Goal: Information Seeking & Learning: Learn about a topic

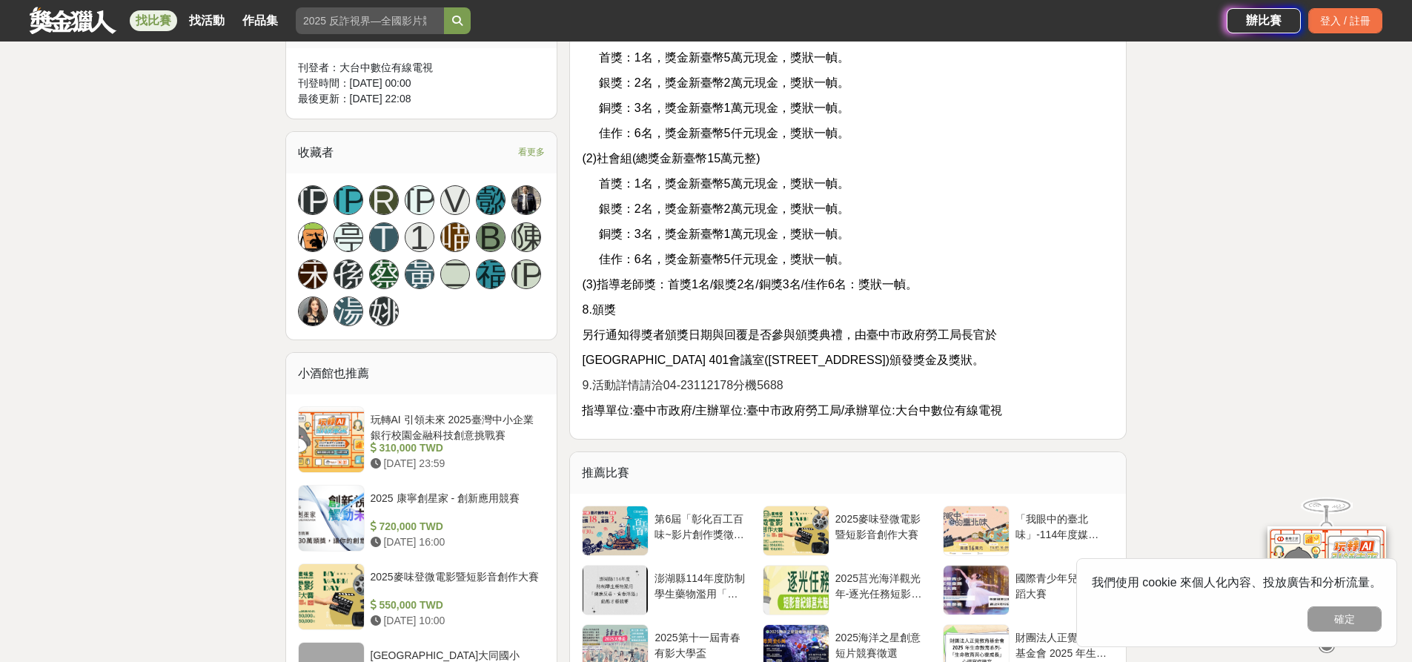
click at [0, 390] on div "大家都在看 翻玩臺味好乳力-全國短影音創意大募集 2025-09-30 18:00 2025 康寧創星家 - 創新應用競賽 2025-10-17 16:00 …" at bounding box center [706, 262] width 1412 height 2307
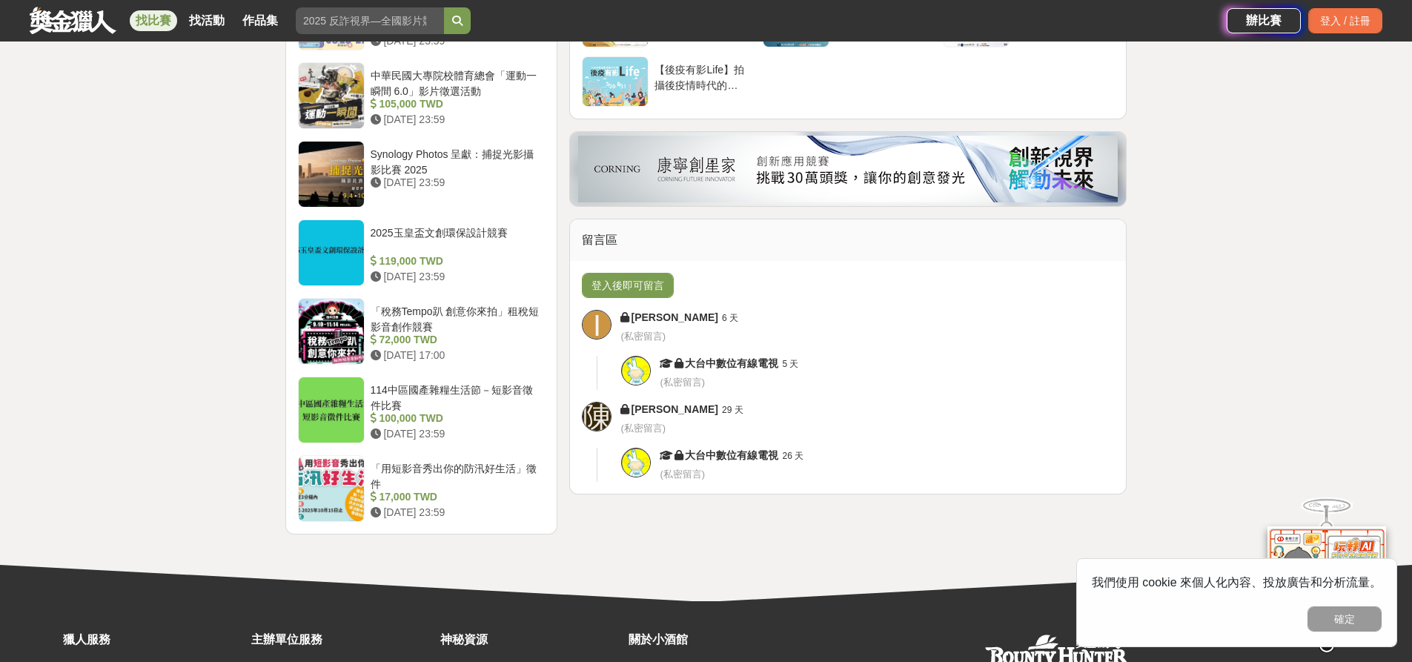
drag, startPoint x: 115, startPoint y: 372, endPoint x: 139, endPoint y: 365, distance: 24.8
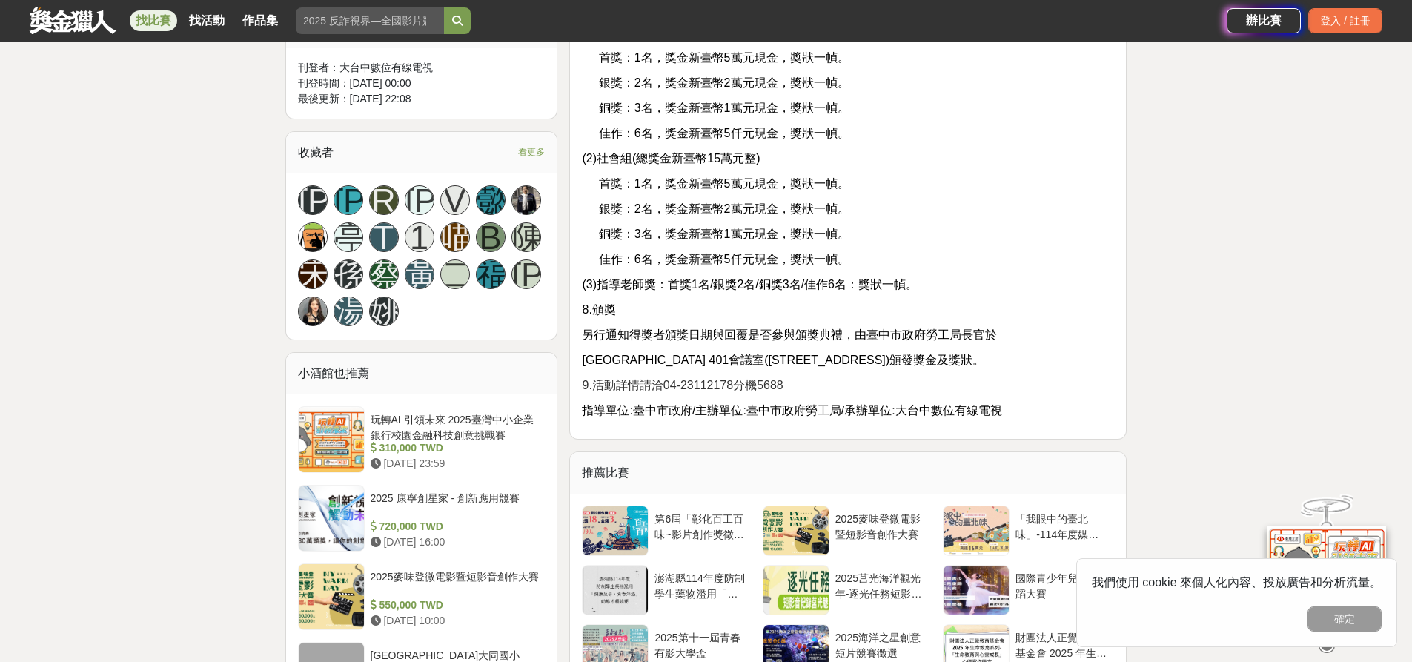
click at [147, 337] on div "大家都在看 翻玩臺味好乳力-全國短影音創意大募集 2025-09-30 18:00 2025 康寧創星家 - 創新應用競賽 2025-10-17 16:00 …" at bounding box center [706, 262] width 1412 height 2307
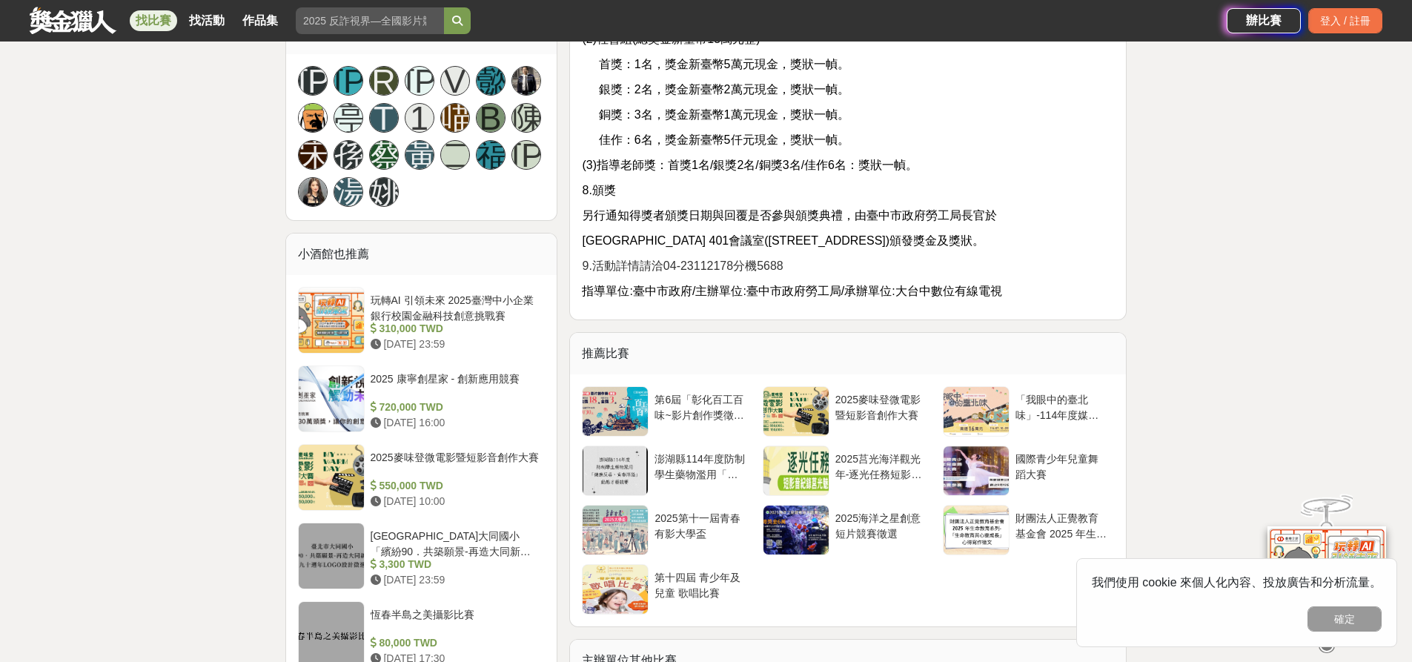
scroll to position [1260, 0]
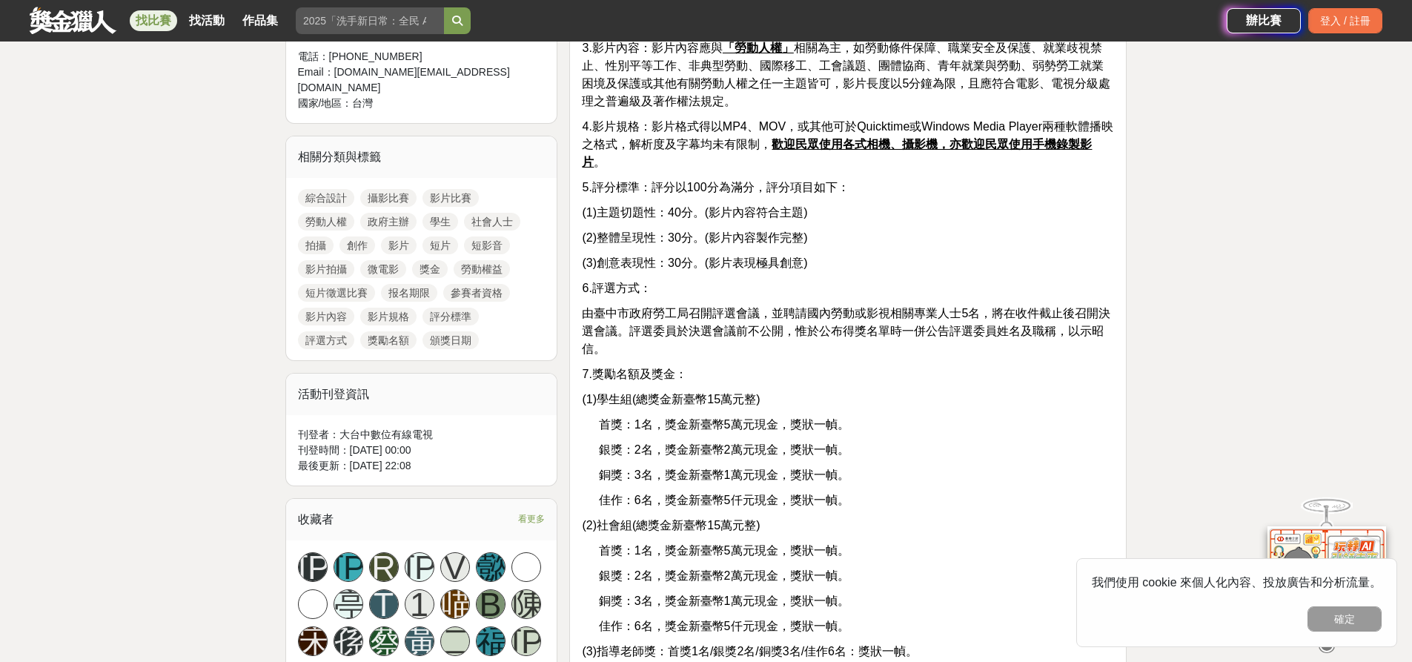
scroll to position [371, 0]
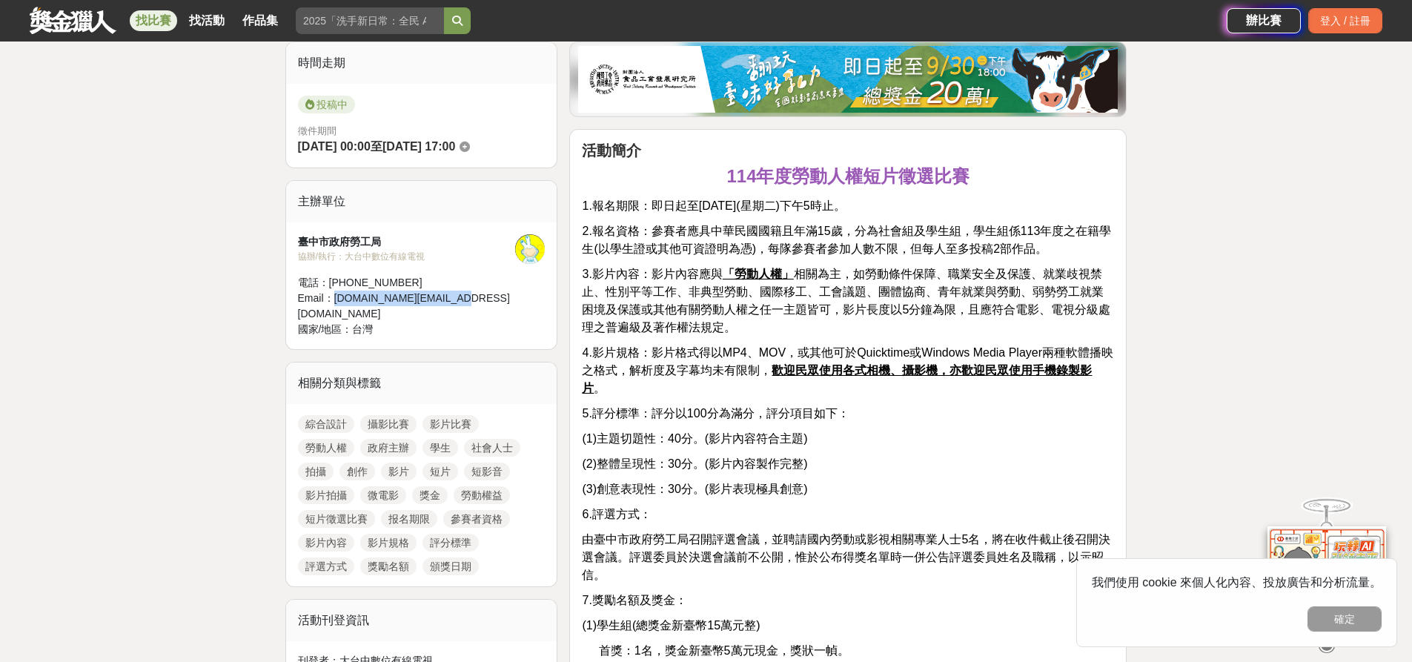
drag, startPoint x: 466, startPoint y: 301, endPoint x: 334, endPoint y: 301, distance: 131.9
click at [334, 301] on div "Email： [DOMAIN_NAME][EMAIL_ADDRESS][DOMAIN_NAME]" at bounding box center [407, 306] width 218 height 31
copy div "[DOMAIN_NAME][EMAIL_ADDRESS][DOMAIN_NAME]"
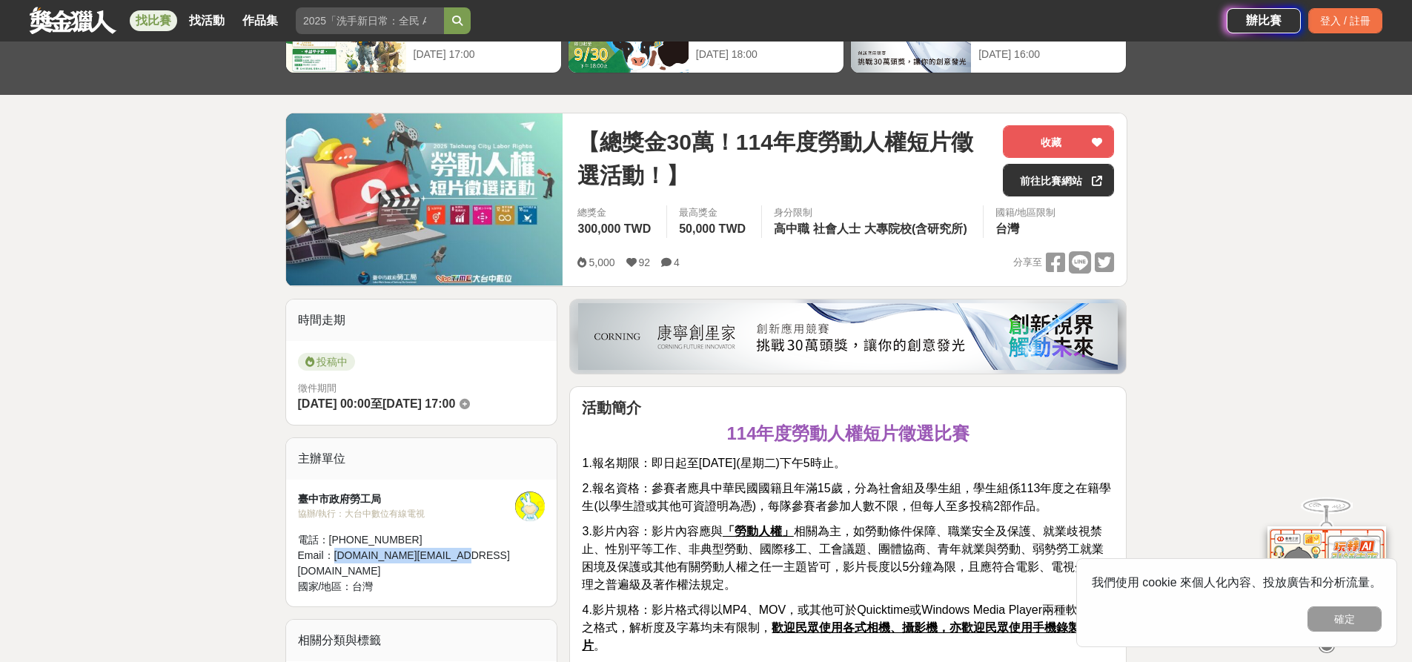
scroll to position [0, 0]
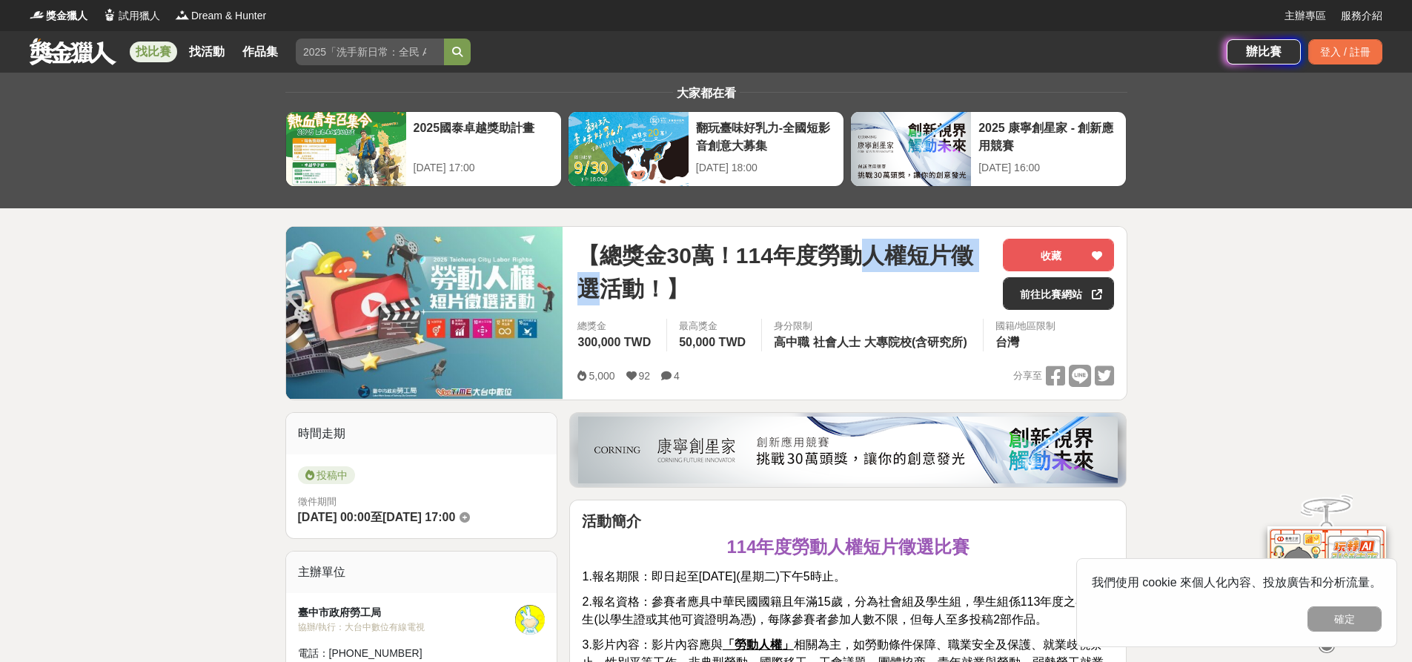
drag, startPoint x: 874, startPoint y: 262, endPoint x: 600, endPoint y: 285, distance: 275.2
click at [600, 285] on span "【總獎金30萬！114年度勞動人權短片徵選活動！】" at bounding box center [784, 272] width 414 height 67
copy span "人權短片徵選"
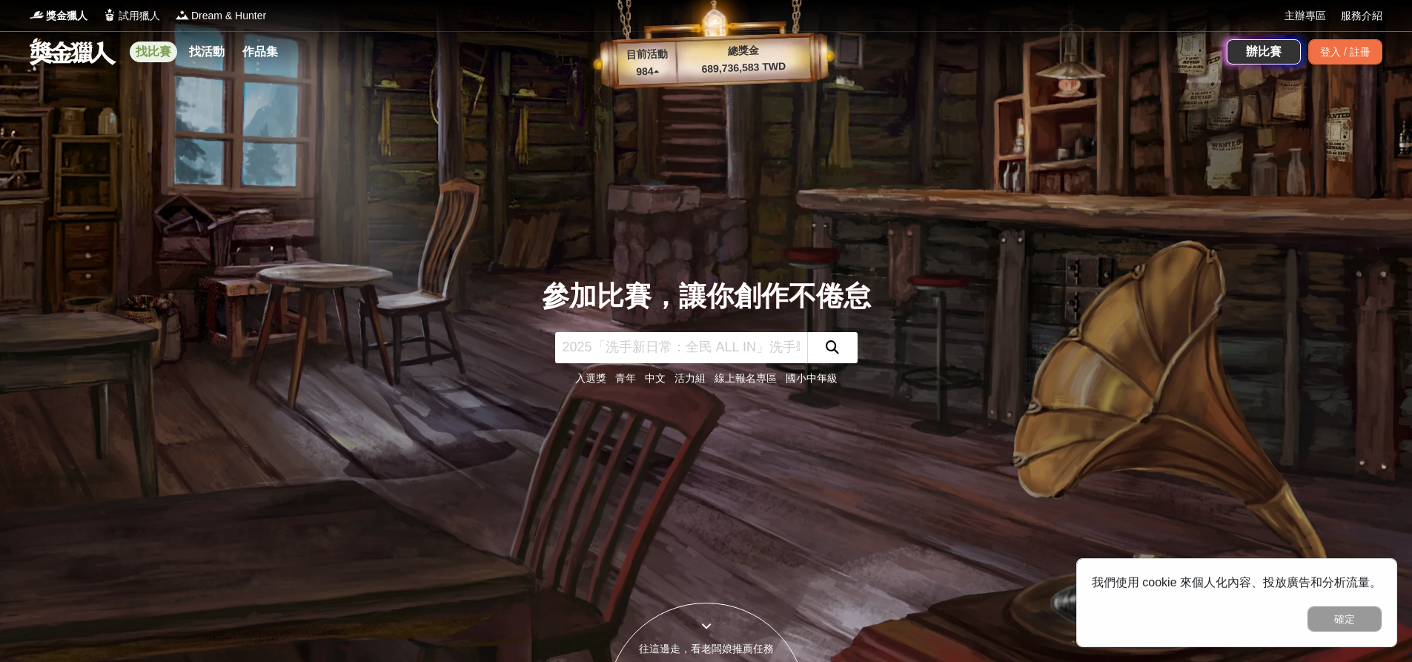
click at [161, 48] on link "找比賽" at bounding box center [153, 52] width 47 height 21
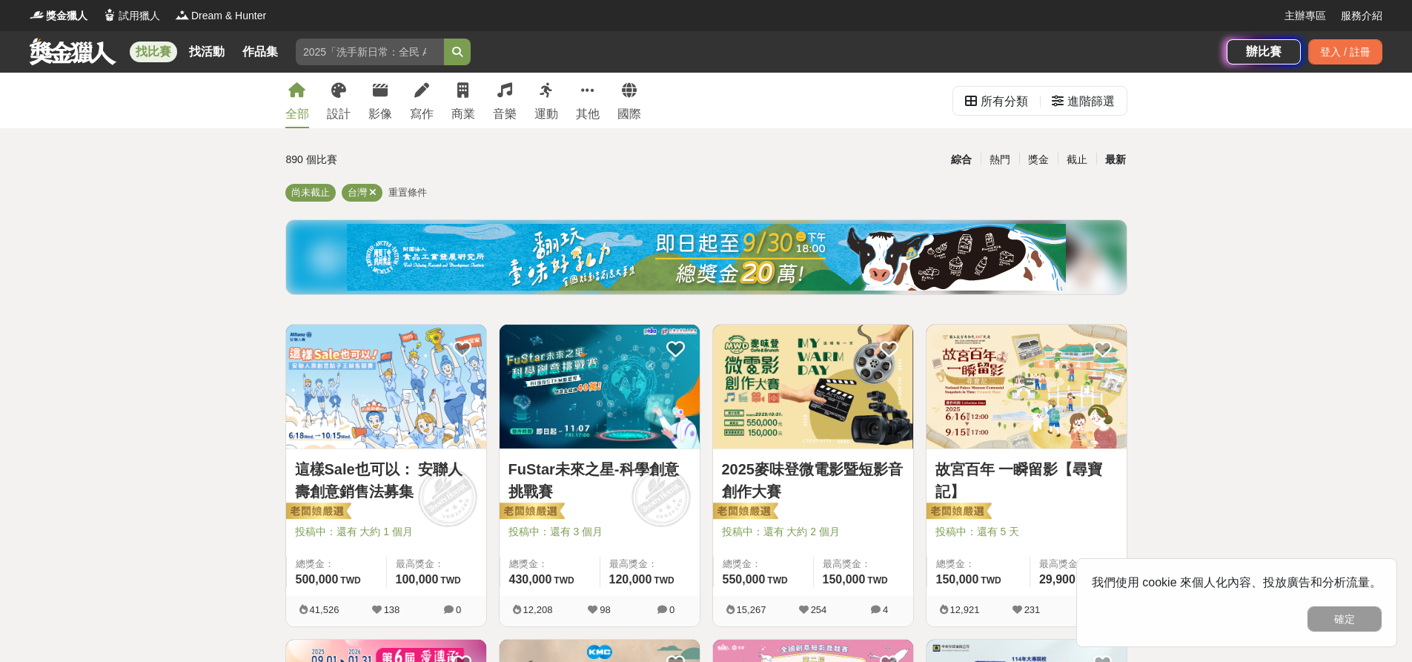
click at [1118, 156] on div "最新" at bounding box center [1115, 160] width 39 height 26
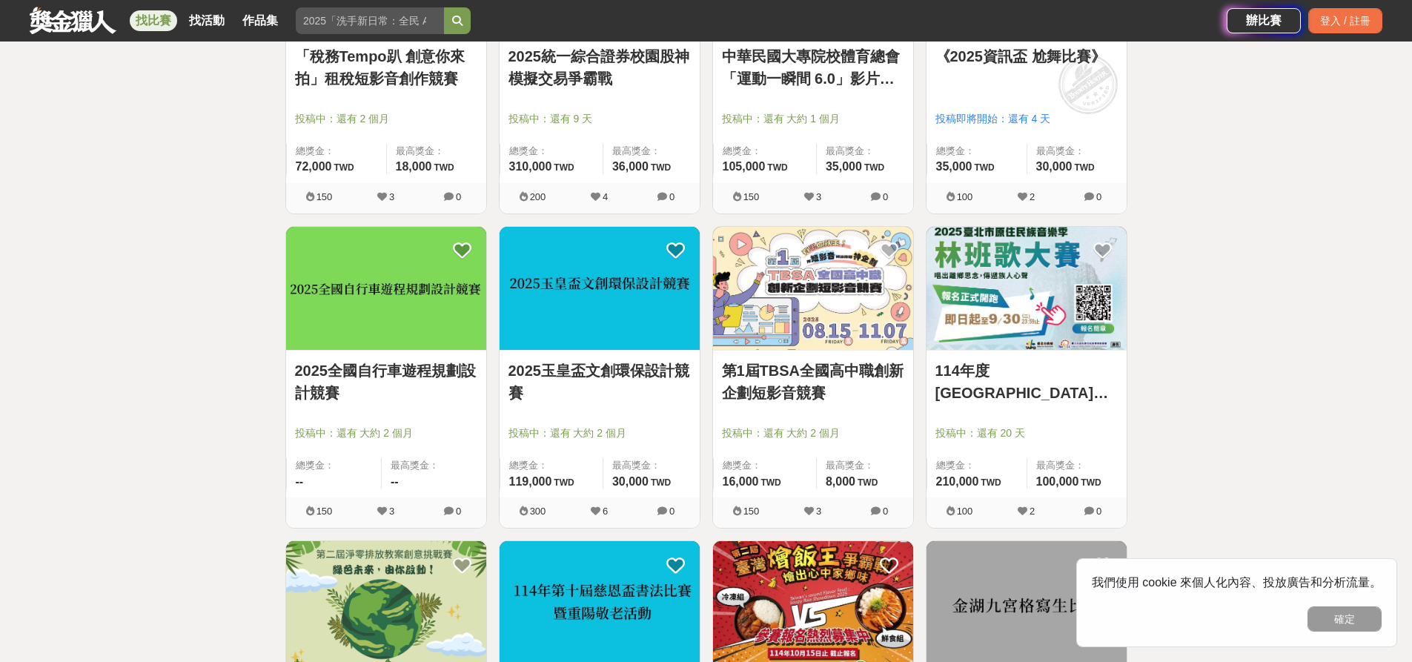
scroll to position [667, 0]
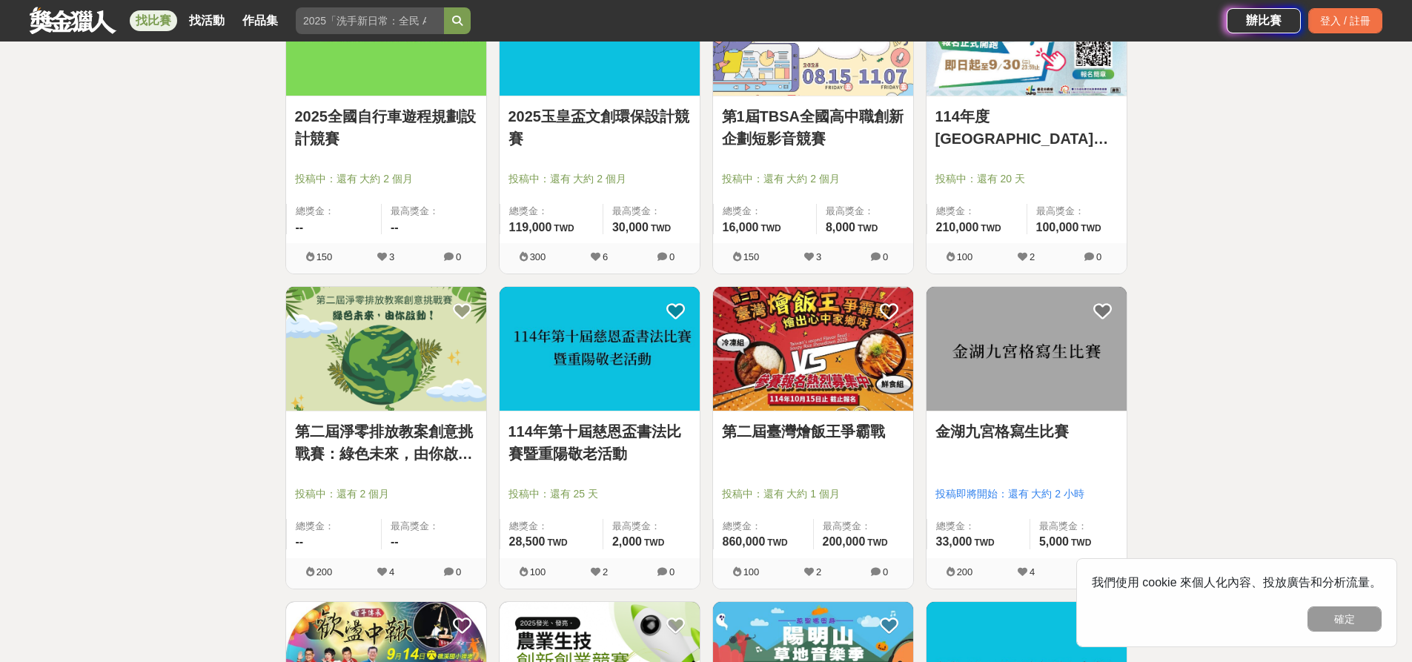
click at [1258, 315] on div "全部 設計 影像 寫作 商業 音樂 運動 其他 國際 所有分類 進階篩選 890 個比賽 綜合 熱門 獎金 截止 最新 尚未截止 台灣 重置條件 「稅務Tem…" at bounding box center [706, 581] width 1412 height 2351
click at [158, 330] on div "全部 設計 影像 寫作 商業 音樂 運動 其他 國際 所有分類 進階篩選 890 個比賽 綜合 熱門 獎金 截止 最新 尚未截止 台灣 重置條件 「稅務Tem…" at bounding box center [706, 581] width 1412 height 2351
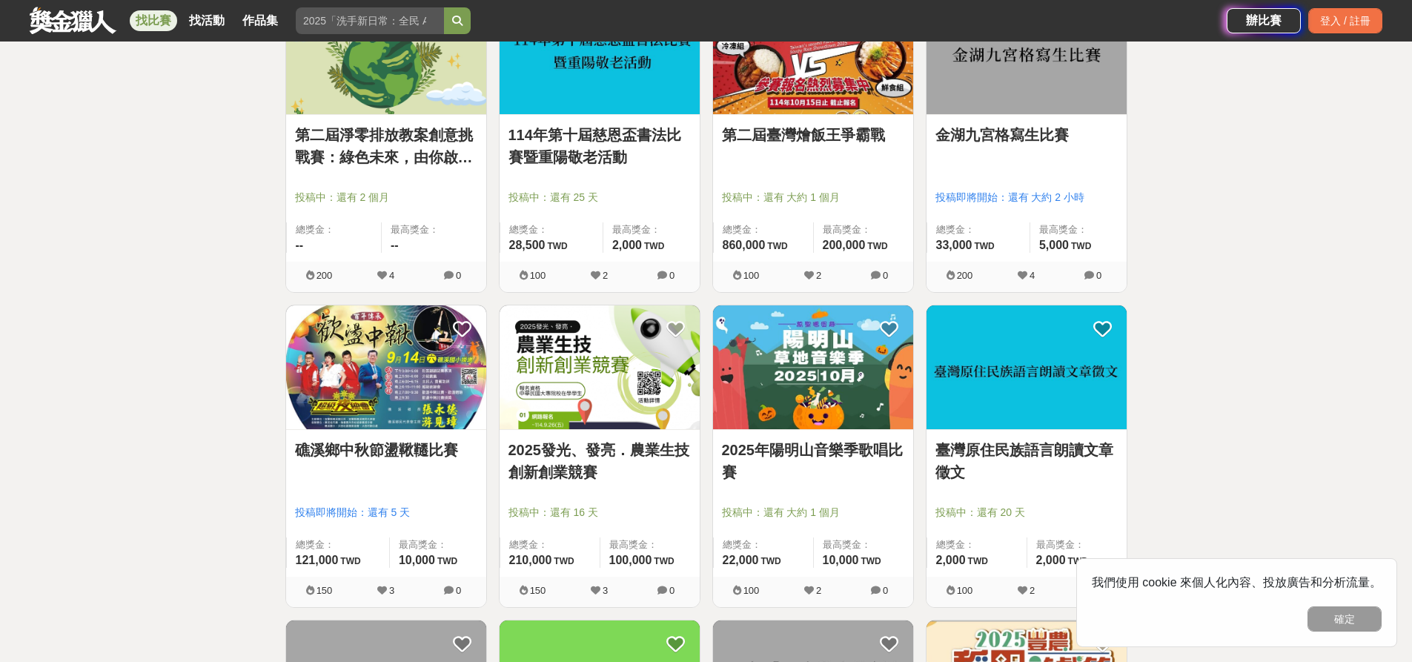
click at [71, 321] on div "全部 設計 影像 寫作 商業 音樂 運動 其他 國際 所有分類 進階篩選 890 個比賽 綜合 熱門 獎金 截止 最新 尚未截止 台灣 重置條件 「稅務Tem…" at bounding box center [706, 284] width 1412 height 2351
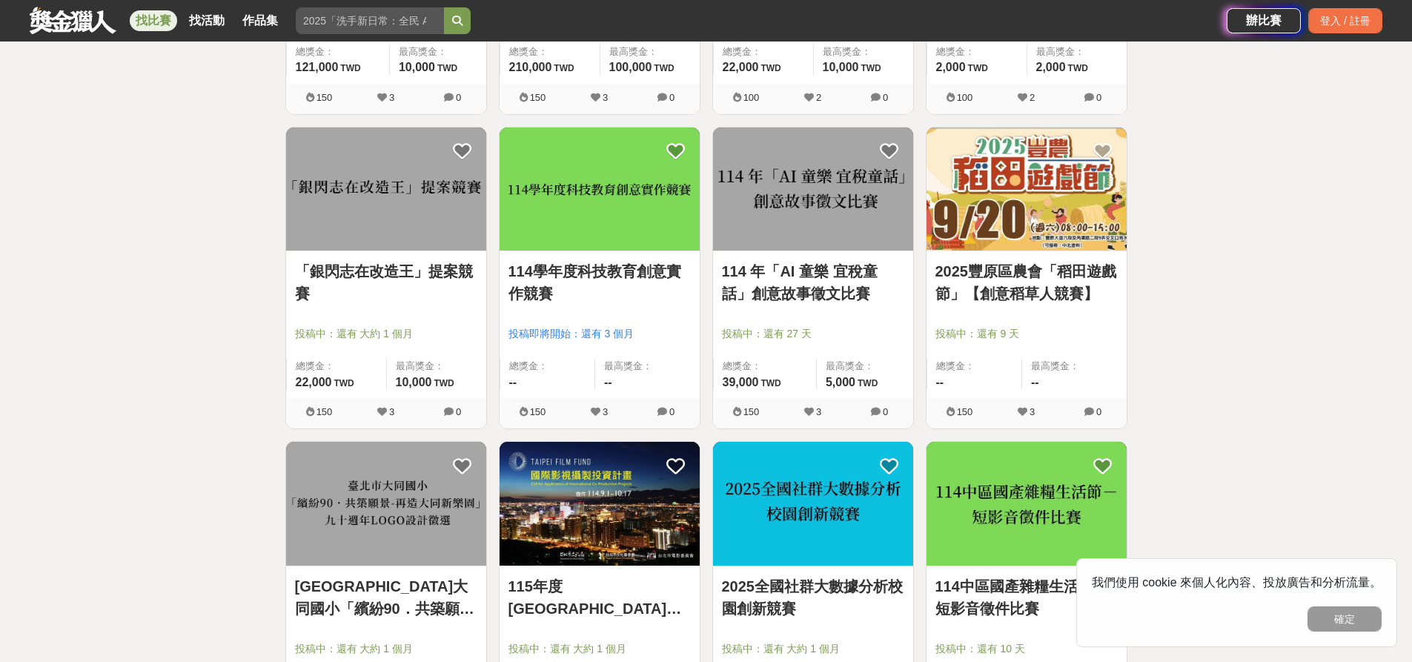
scroll to position [1482, 0]
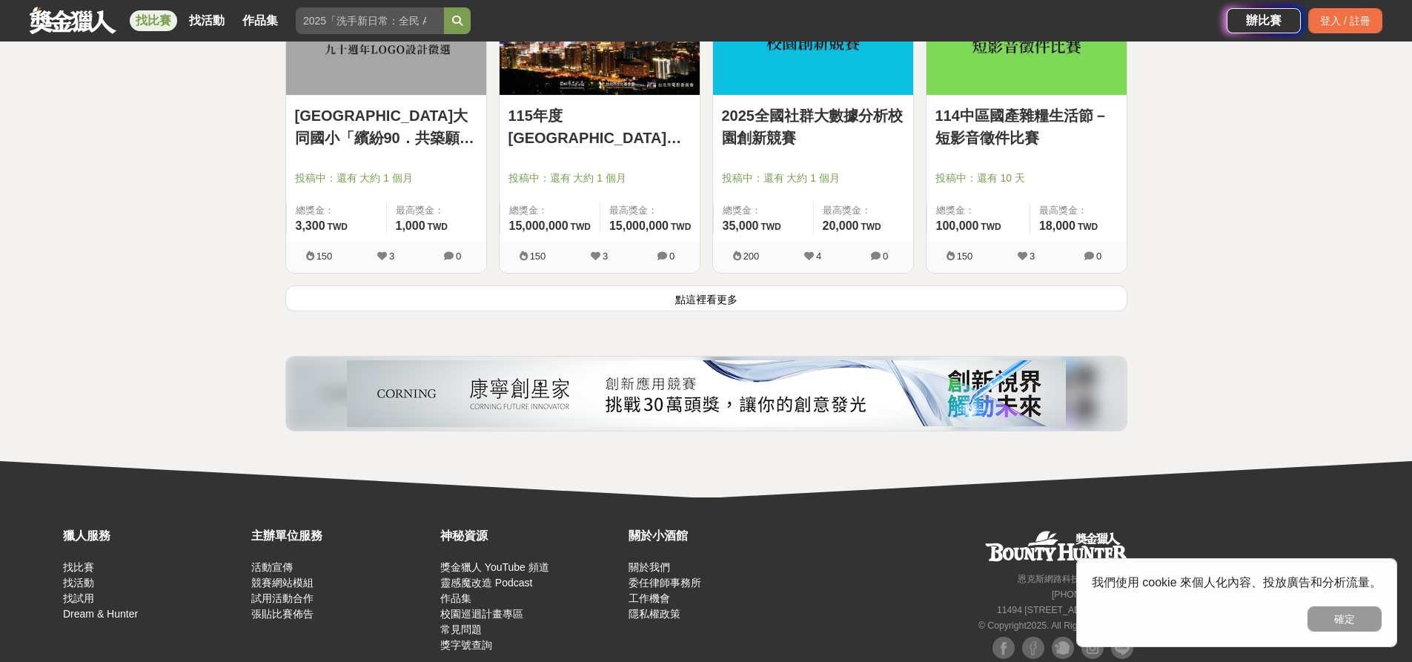
scroll to position [1970, 0]
